Goal: Information Seeking & Learning: Learn about a topic

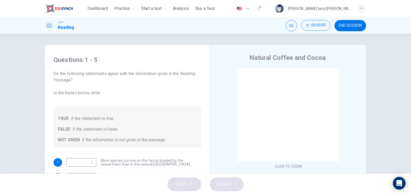
scroll to position [6, 0]
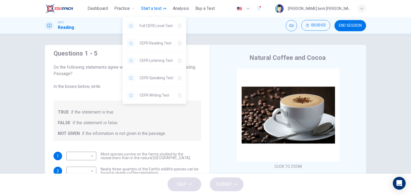
click at [150, 10] on span "Start a test" at bounding box center [151, 8] width 21 height 6
click at [151, 7] on span "Start a test" at bounding box center [151, 8] width 21 height 6
click at [149, 5] on button "Start a test" at bounding box center [154, 9] width 30 height 10
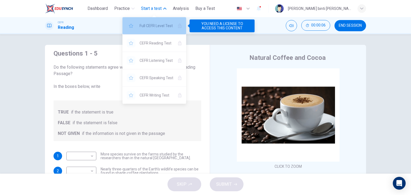
click at [149, 20] on div "Full CEFR Level Test" at bounding box center [155, 25] width 64 height 17
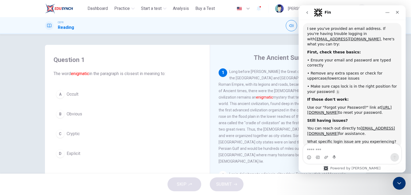
scroll to position [1, 0]
click at [263, 46] on div "The Ancient Sumerians 1 Long before [PERSON_NAME] the Great conquered swathes o…" at bounding box center [288, 142] width 156 height 195
click at [309, 13] on icon "go back" at bounding box center [307, 12] width 4 height 4
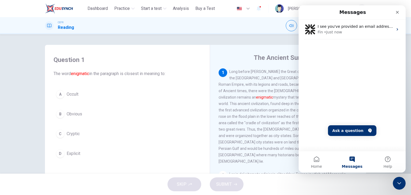
scroll to position [0, 0]
click at [402, 11] on div "Close" at bounding box center [398, 12] width 10 height 10
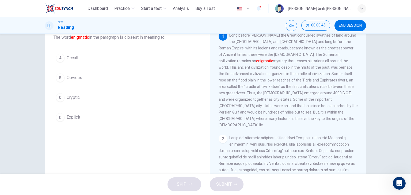
scroll to position [32, 0]
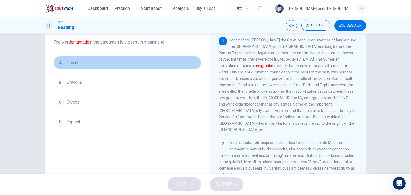
click at [73, 58] on button "A Occult" at bounding box center [128, 62] width 148 height 13
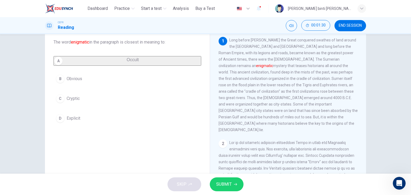
drag, startPoint x: 316, startPoint y: 58, endPoint x: 336, endPoint y: 67, distance: 22.0
click at [336, 67] on span "Long before [PERSON_NAME] the Great conquered swathes of land around the [GEOGR…" at bounding box center [288, 85] width 139 height 94
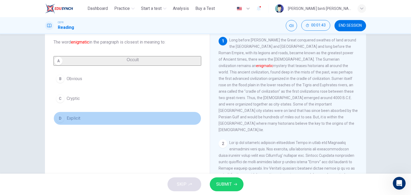
click at [103, 123] on button "D Explicit" at bounding box center [128, 118] width 148 height 13
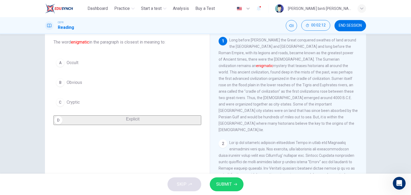
click at [0, 53] on div "Question 1 The word enigmatic in the paragraph is closest in meaning to: A Occu…" at bounding box center [205, 104] width 411 height 140
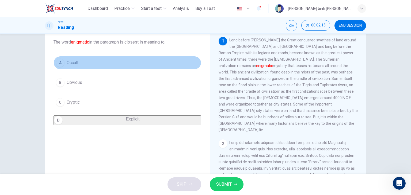
click at [70, 59] on button "A Occult" at bounding box center [128, 62] width 148 height 13
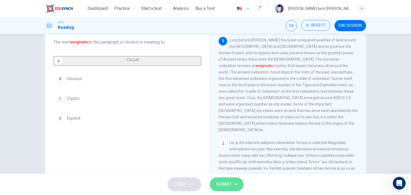
click at [218, 187] on span "SUBMIT" at bounding box center [224, 184] width 16 height 7
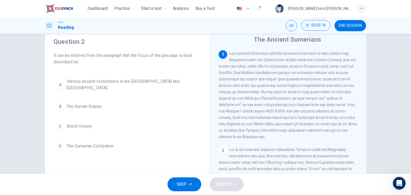
scroll to position [18, 0]
click at [349, 28] on button "END SESSION" at bounding box center [351, 25] width 32 height 11
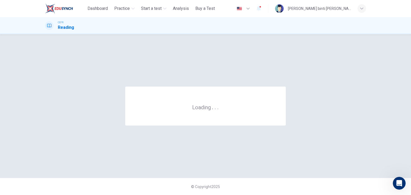
scroll to position [0, 0]
